Goal: Navigation & Orientation: Go to known website

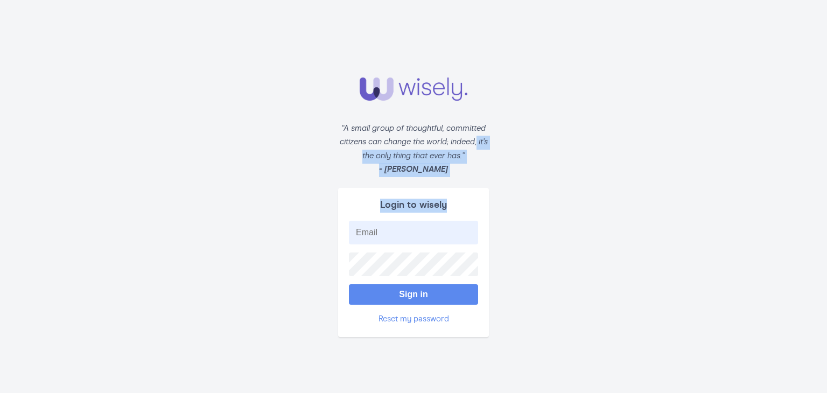
drag, startPoint x: 827, startPoint y: 145, endPoint x: 827, endPoint y: 253, distance: 107.2
click at [827, 253] on form "“A small group of thoughtful, committed citizens can change the world; indeed, …" at bounding box center [413, 196] width 827 height 393
click at [639, 260] on form "“A small group of thoughtful, committed citizens can change the world; indeed, …" at bounding box center [413, 196] width 827 height 393
